Goal: Navigation & Orientation: Find specific page/section

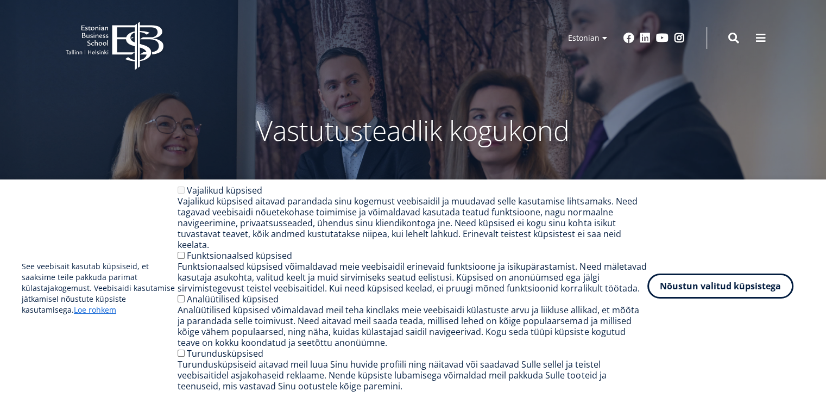
click at [673, 298] on button "Nõustun valitud küpsistega" at bounding box center [721, 285] width 146 height 25
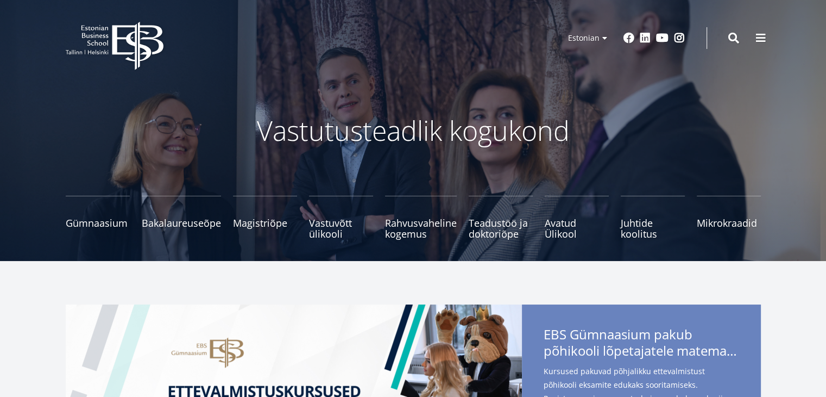
click at [732, 43] on div "Otsing" at bounding box center [734, 38] width 11 height 23
click at [732, 38] on span at bounding box center [734, 37] width 11 height 11
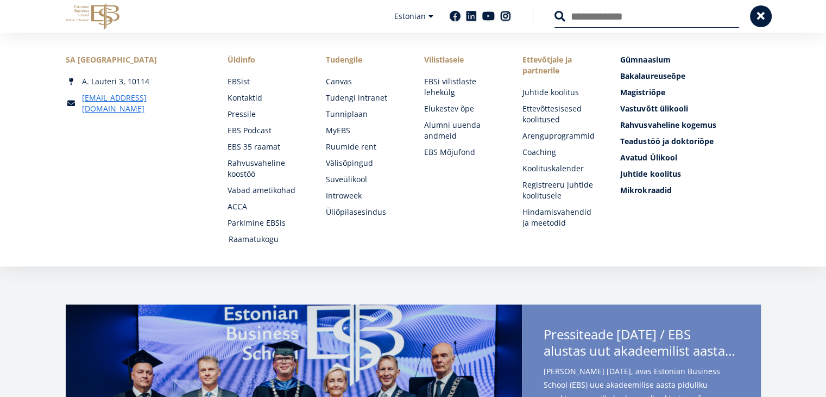
click at [253, 242] on link "Raamatukogu" at bounding box center [267, 239] width 77 height 11
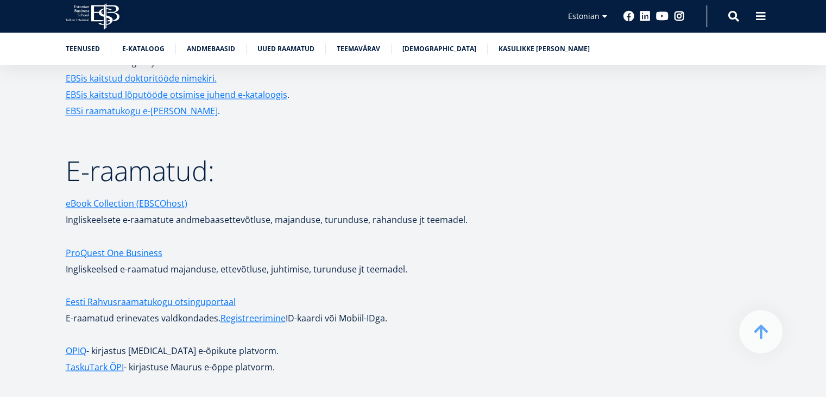
scroll to position [1838, 0]
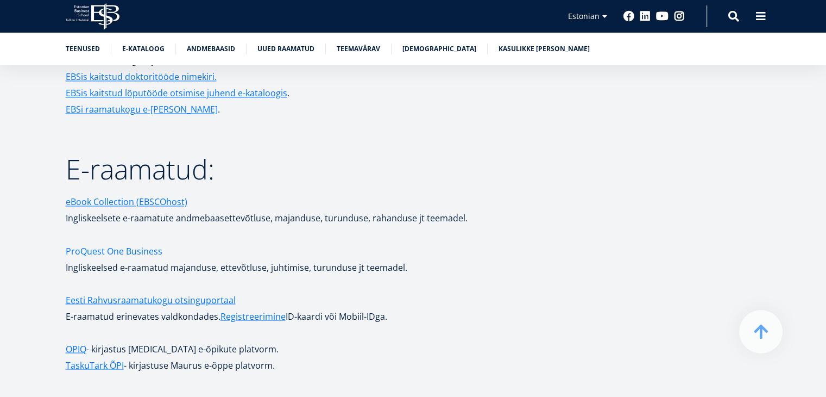
click at [117, 242] on link "ProQuest One Business" at bounding box center [114, 250] width 97 height 16
